Goal: Check status: Check status

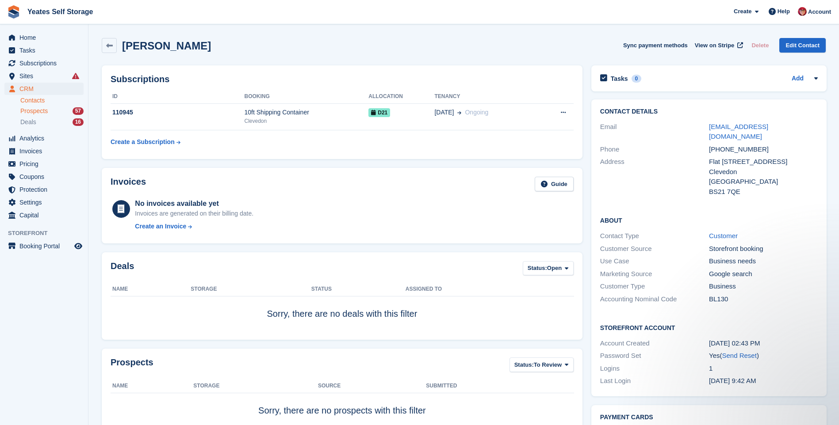
click at [38, 111] on span "Prospects" at bounding box center [33, 111] width 27 height 8
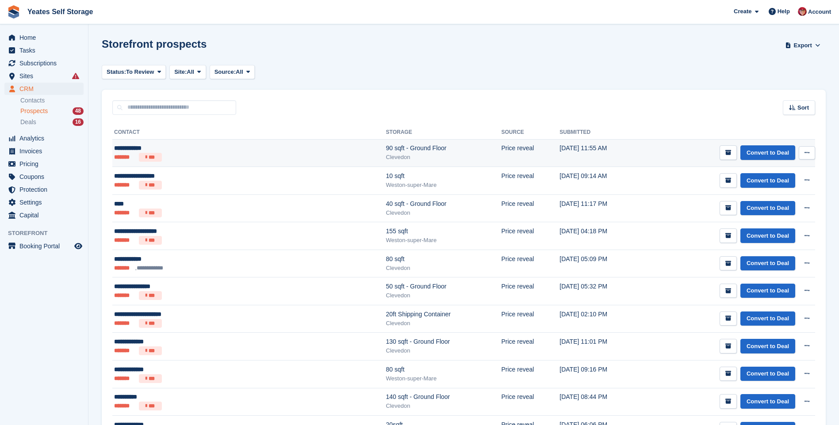
click at [130, 151] on div "**********" at bounding box center [190, 148] width 152 height 9
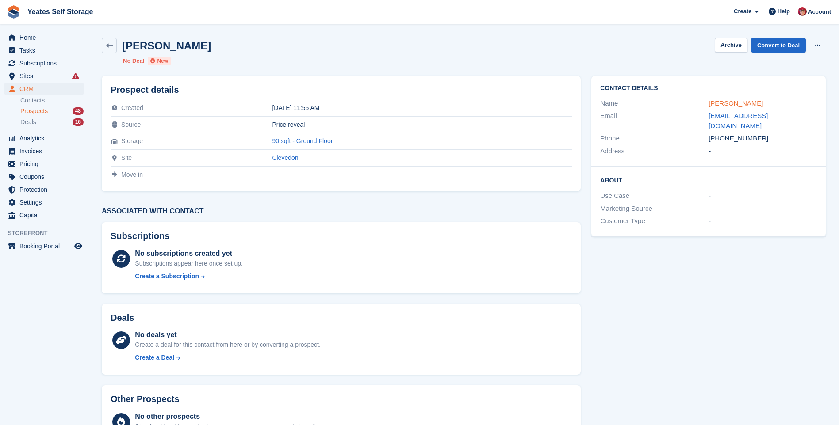
click at [729, 102] on link "Kim Robinson" at bounding box center [735, 103] width 54 height 8
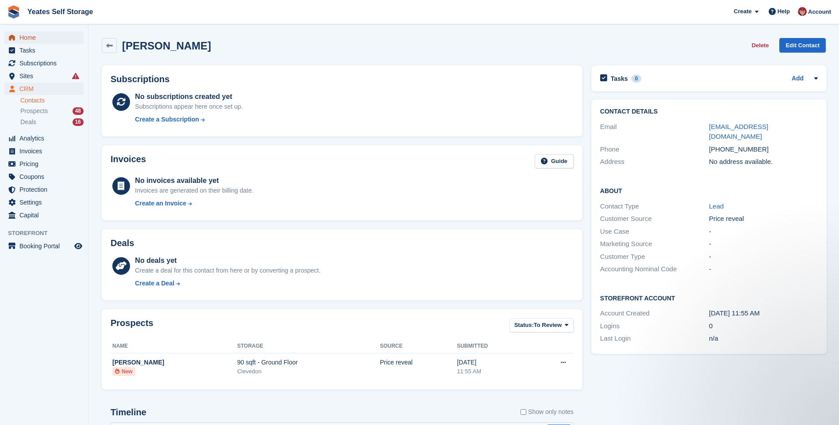
click at [42, 41] on span "Home" at bounding box center [45, 37] width 53 height 12
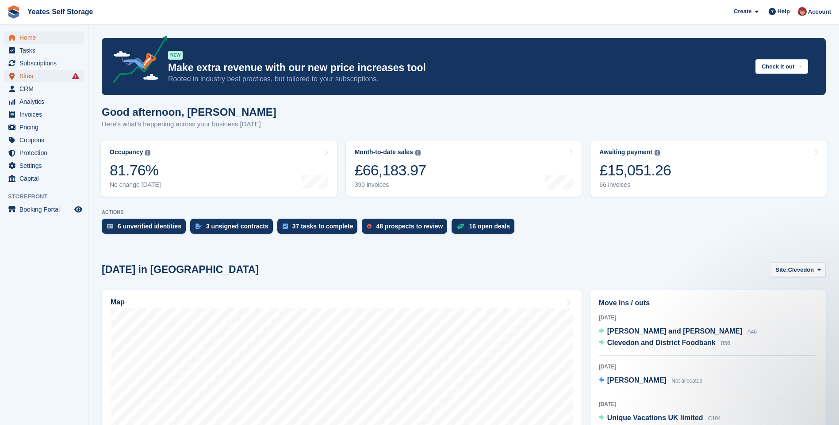
click at [33, 77] on span "Sites" at bounding box center [45, 76] width 53 height 12
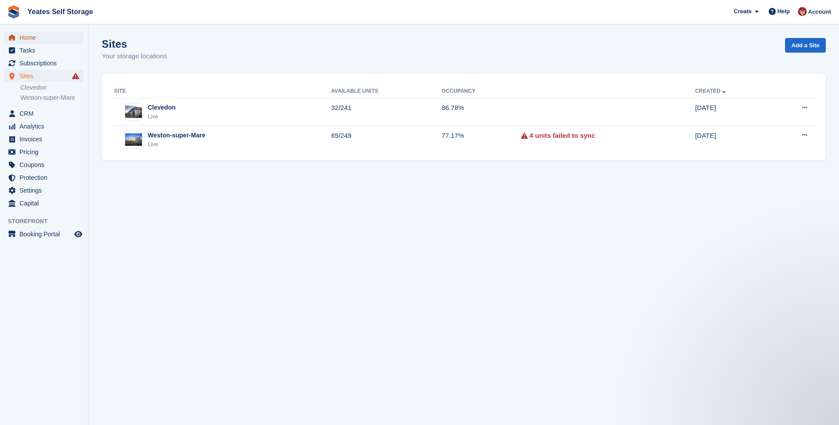
click at [29, 36] on span "Home" at bounding box center [45, 37] width 53 height 12
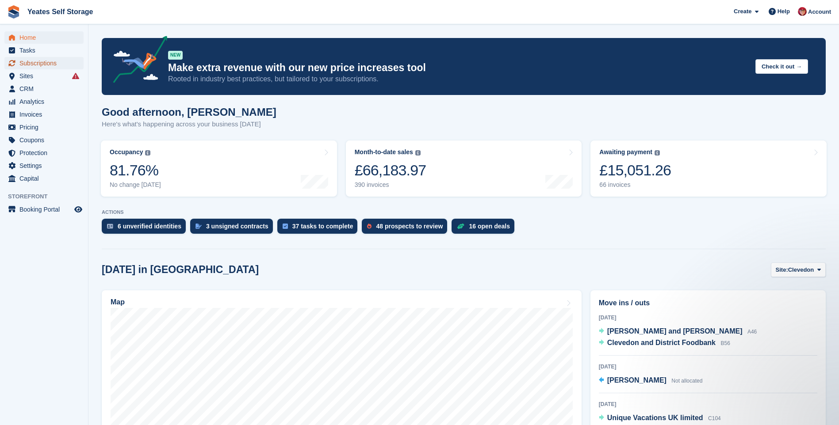
click at [25, 64] on span "Subscriptions" at bounding box center [45, 63] width 53 height 12
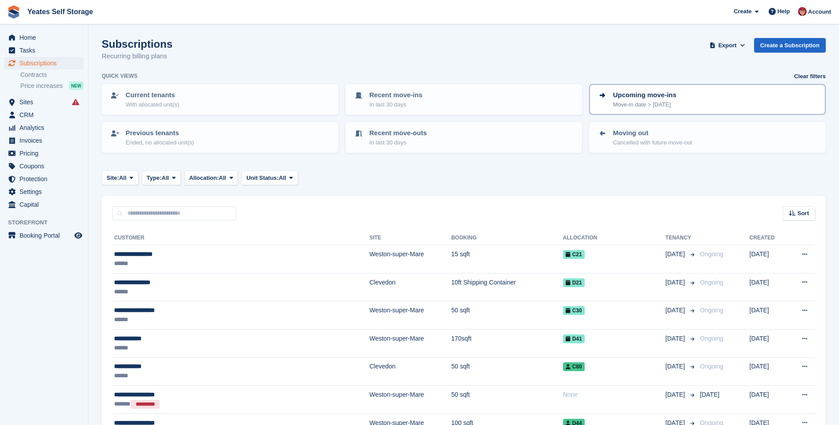
click at [630, 104] on p "Move-in date > [DATE]" at bounding box center [644, 104] width 63 height 9
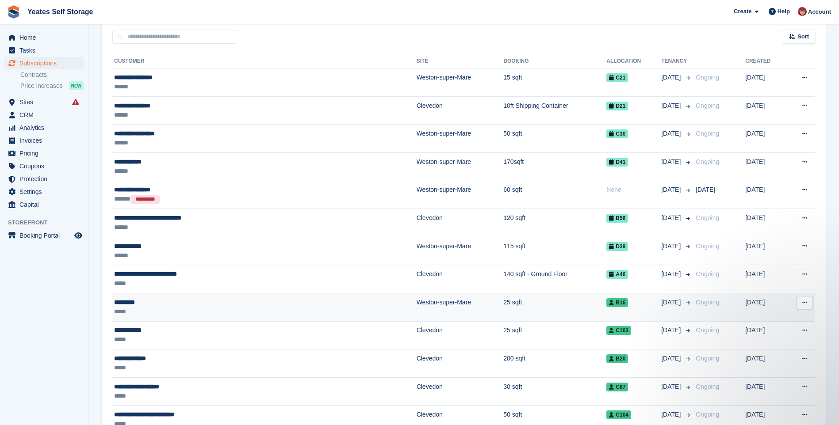
scroll to position [133, 0]
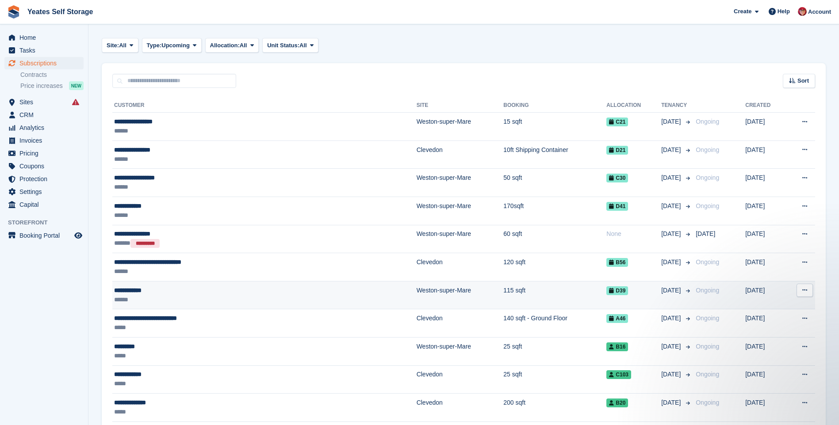
drag, startPoint x: 463, startPoint y: 295, endPoint x: 275, endPoint y: 293, distance: 187.5
click at [275, 293] on div "**********" at bounding box center [208, 290] width 189 height 9
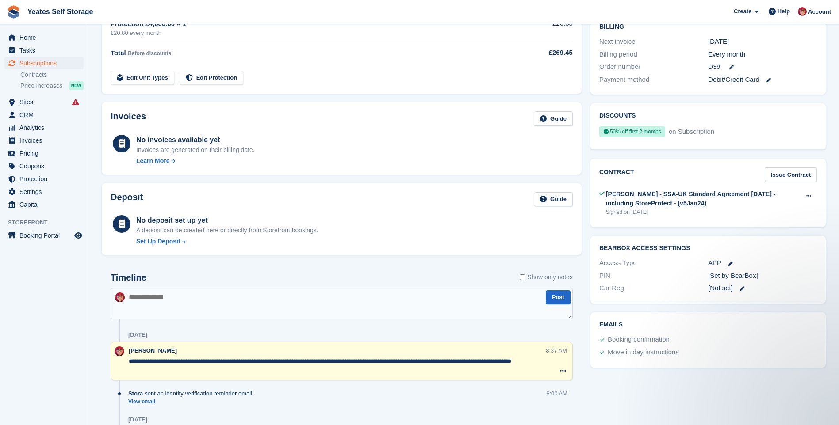
scroll to position [88, 0]
